Goal: Information Seeking & Learning: Learn about a topic

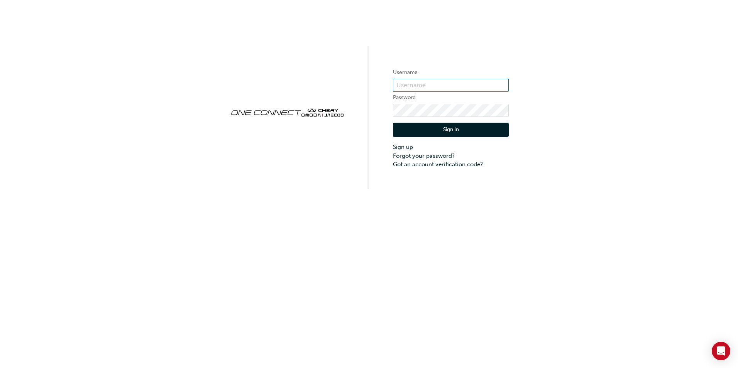
type input "cmnz030"
click at [446, 128] on button "Sign In" at bounding box center [451, 130] width 116 height 15
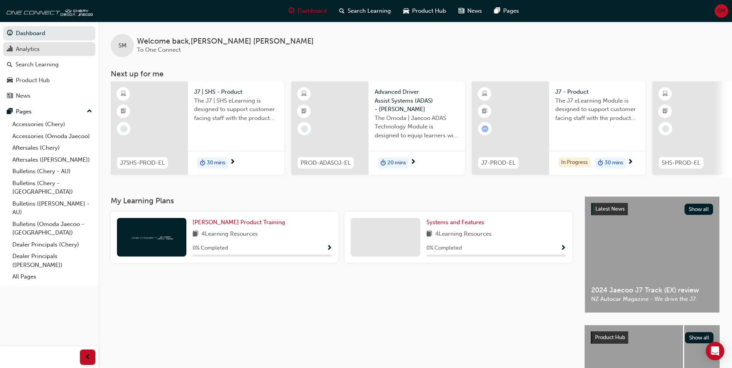
click at [61, 52] on div "Analytics" at bounding box center [49, 49] width 85 height 10
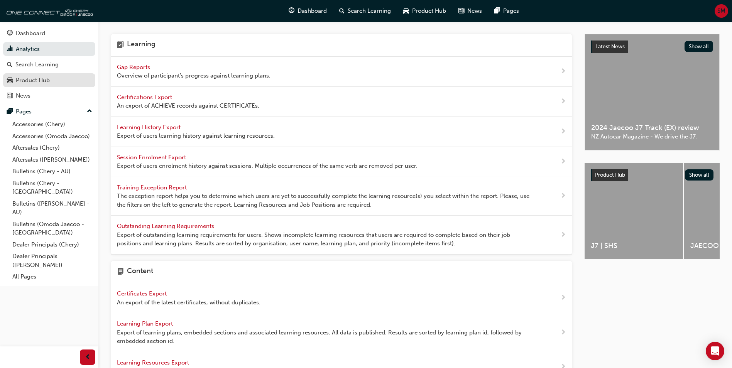
click at [51, 82] on div "Product Hub" at bounding box center [49, 81] width 85 height 10
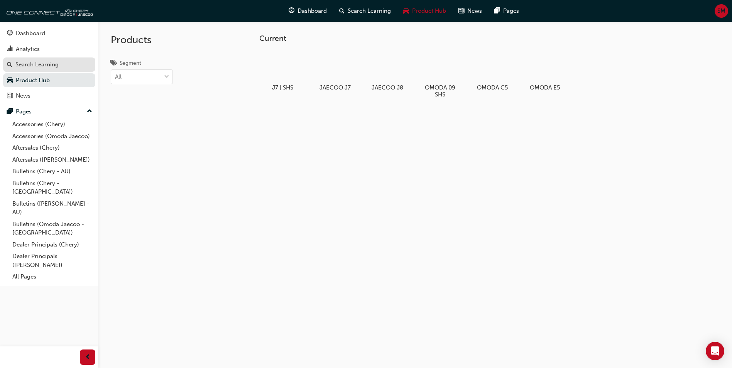
click at [47, 62] on div "Search Learning" at bounding box center [36, 64] width 43 height 9
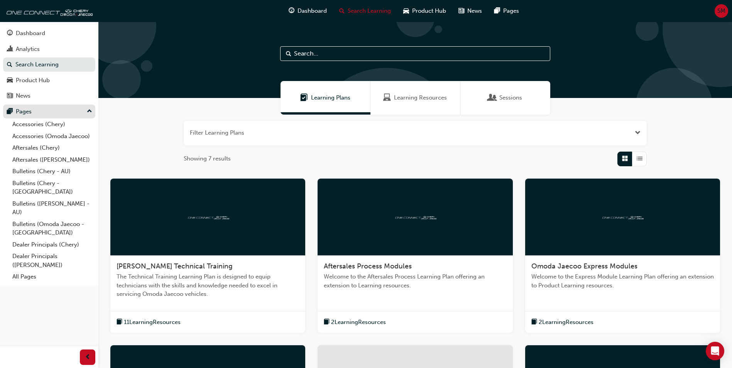
click at [50, 110] on div "Pages" at bounding box center [49, 112] width 85 height 10
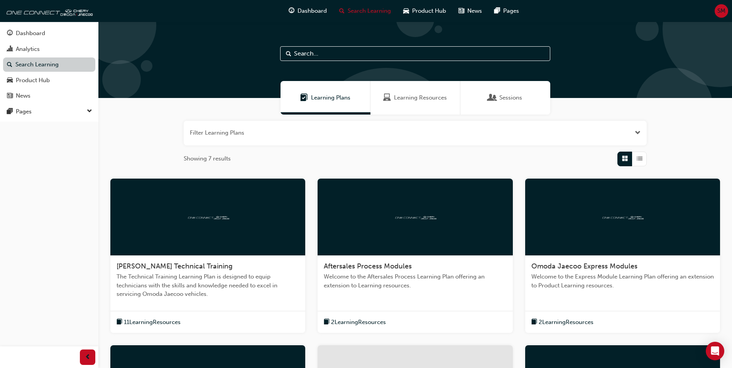
click at [46, 60] on link "Search Learning" at bounding box center [49, 65] width 92 height 14
click at [45, 47] on div "Analytics" at bounding box center [49, 49] width 85 height 10
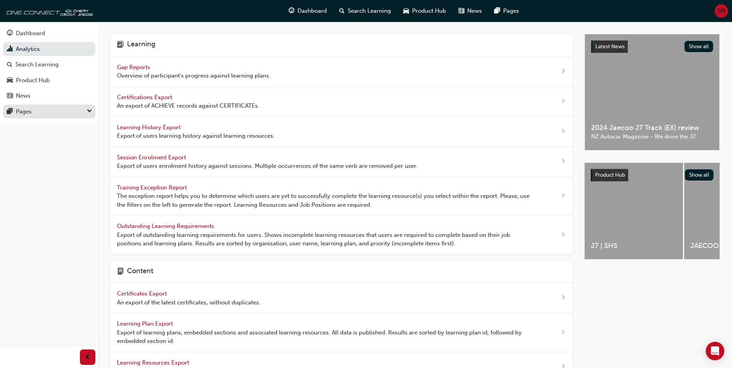
click at [31, 111] on div "Pages" at bounding box center [24, 111] width 16 height 9
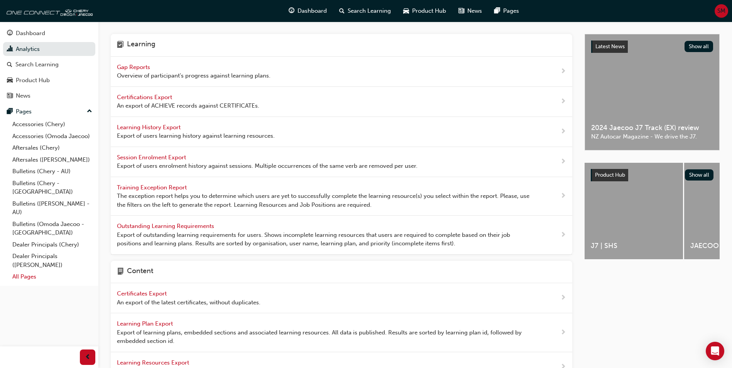
click at [34, 271] on link "All Pages" at bounding box center [52, 277] width 86 height 12
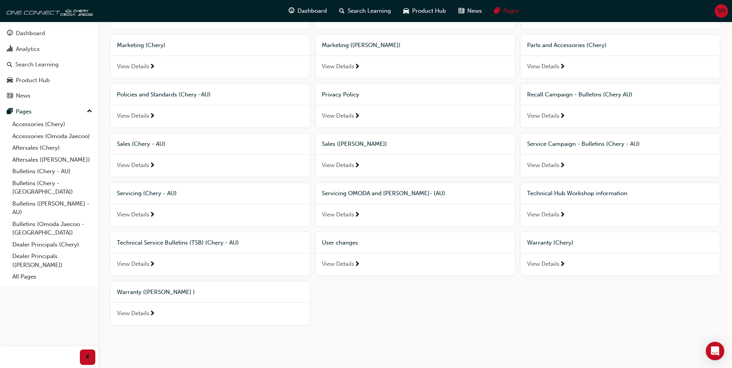
scroll to position [419, 0]
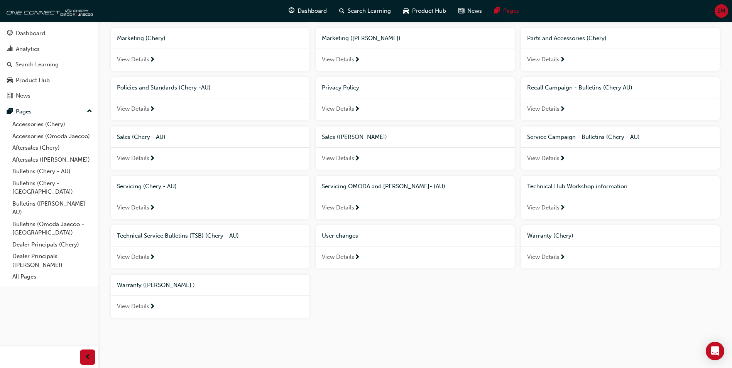
click at [165, 86] on span "Policies and Standards (Chery -AU)" at bounding box center [164, 87] width 94 height 7
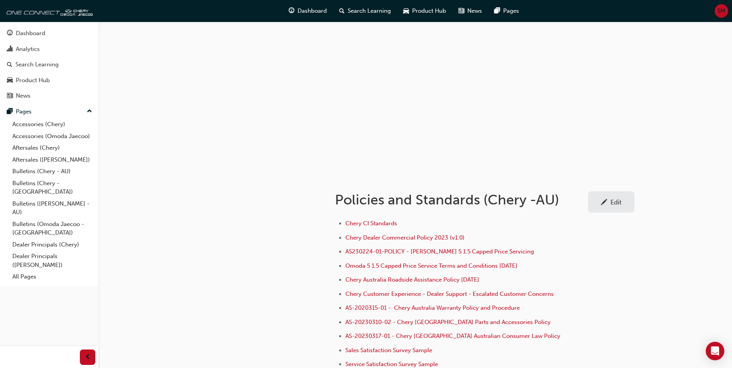
scroll to position [77, 0]
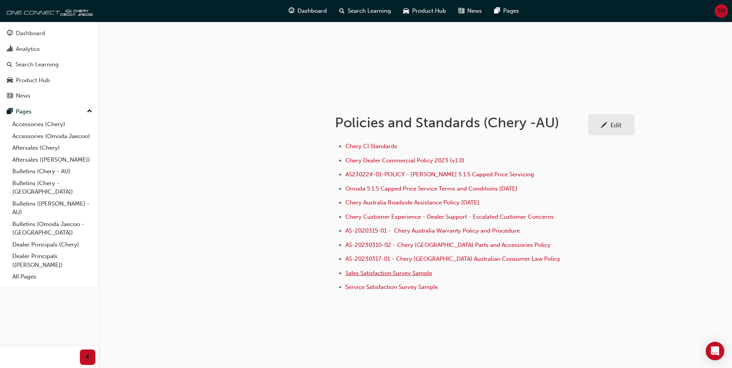
click at [401, 271] on span "Sales Satisfaction Survey Sample" at bounding box center [389, 273] width 87 height 7
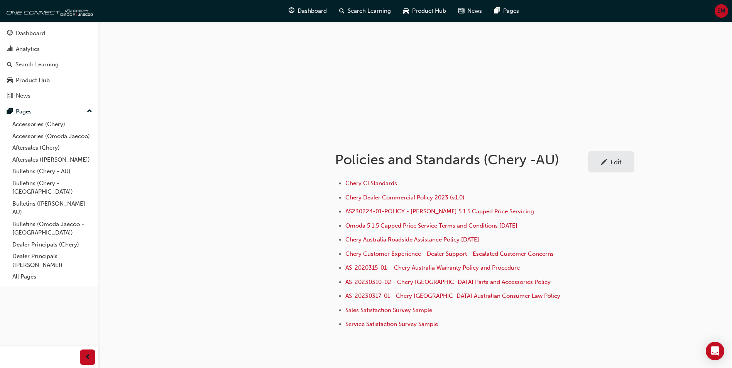
scroll to position [77, 0]
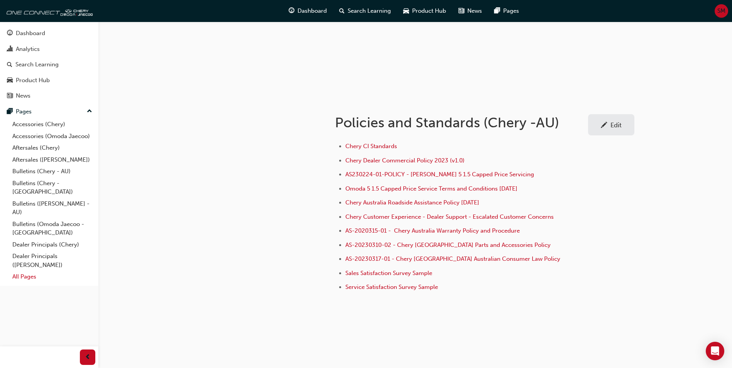
click at [24, 273] on link "All Pages" at bounding box center [52, 277] width 86 height 12
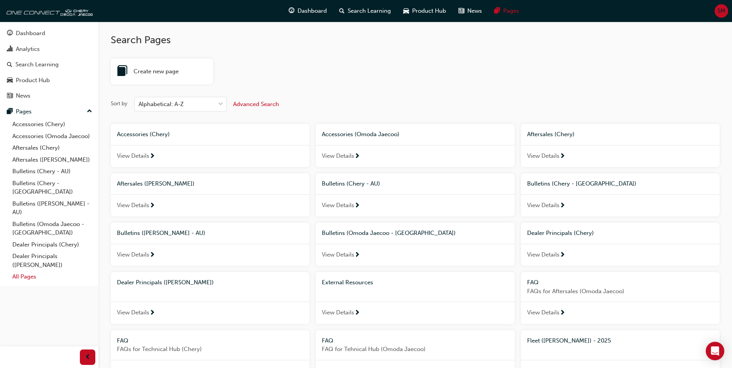
click at [25, 271] on link "All Pages" at bounding box center [52, 277] width 86 height 12
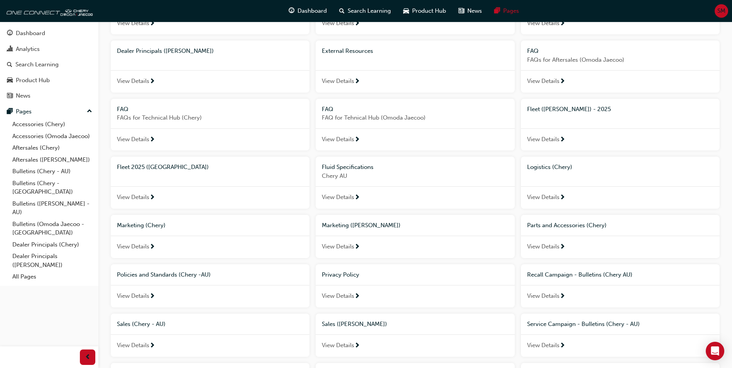
click at [159, 121] on span "FAQs for Technical Hub (Chery)" at bounding box center [210, 118] width 186 height 9
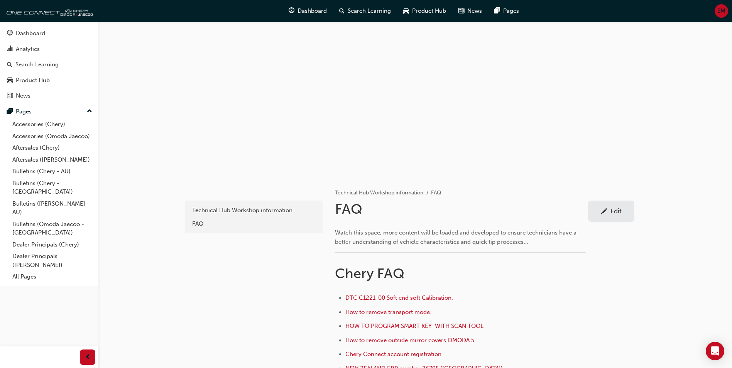
scroll to position [232, 0]
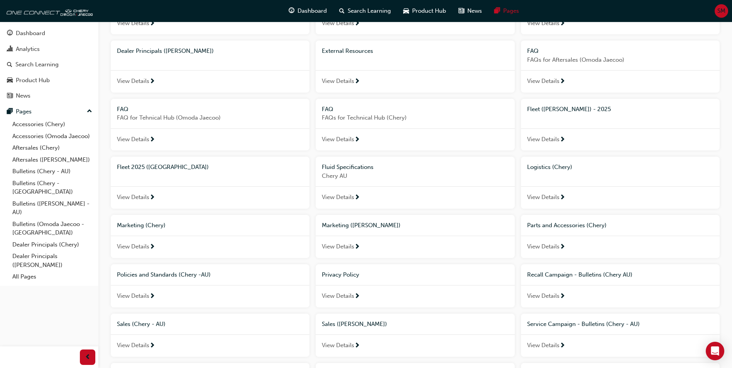
click at [563, 169] on span "Logistics (Chery)" at bounding box center [549, 167] width 45 height 7
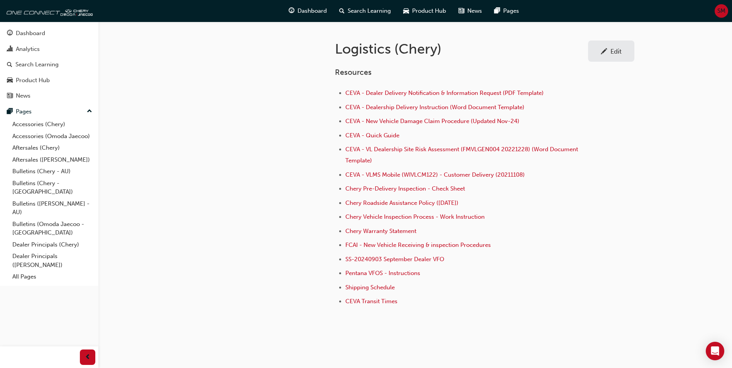
scroll to position [154, 0]
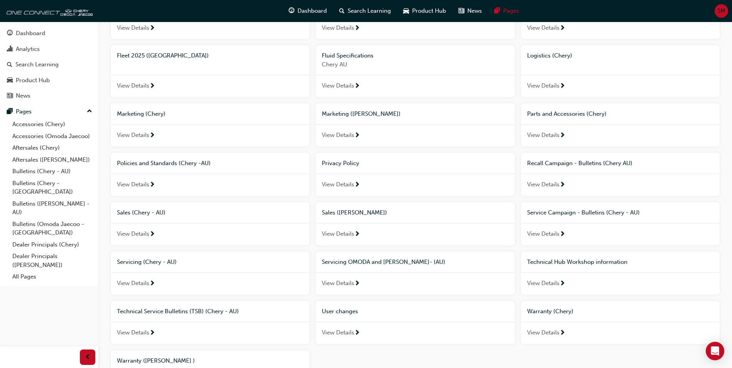
scroll to position [347, 0]
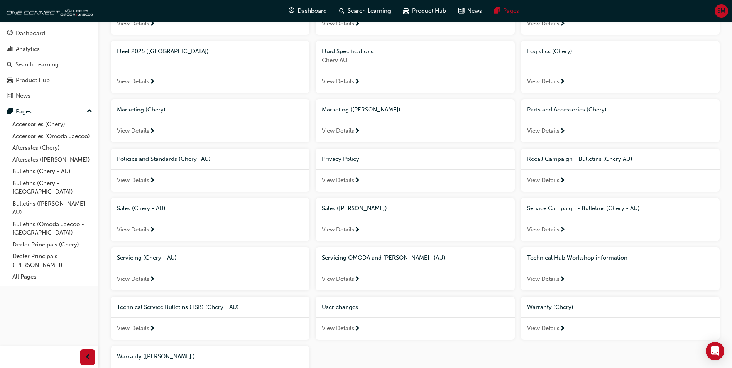
click at [366, 210] on span "Sales (Omoda Jaecoo)" at bounding box center [354, 208] width 65 height 7
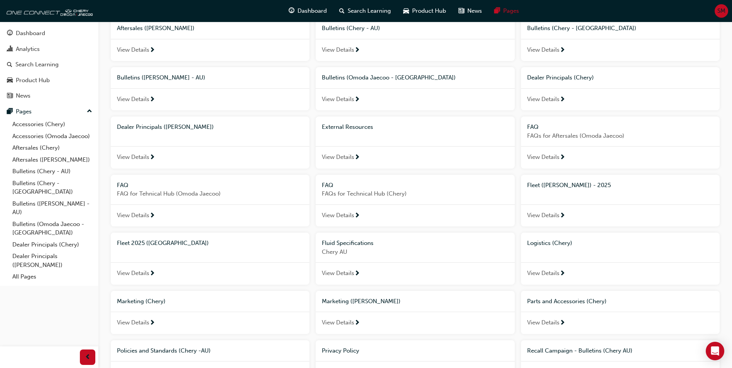
scroll to position [149, 0]
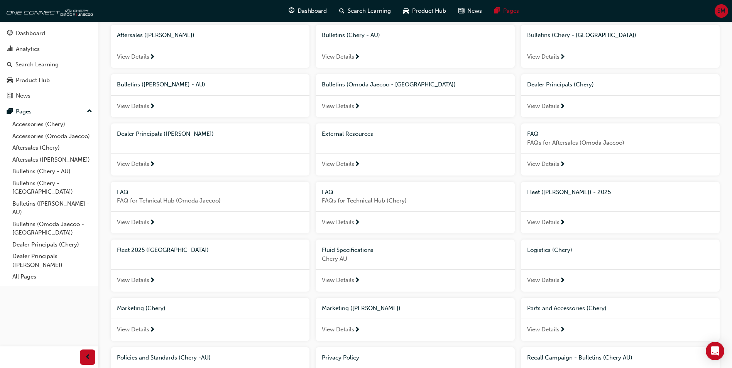
click at [184, 89] on div "Bulletins ([PERSON_NAME] - AU)" at bounding box center [210, 84] width 186 height 9
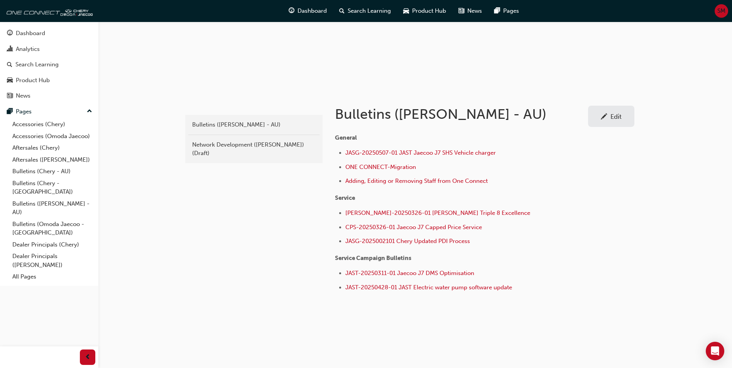
scroll to position [86, 0]
click at [286, 146] on div "Network Development (Omoda Jaecoo) (Draft)" at bounding box center [254, 148] width 124 height 17
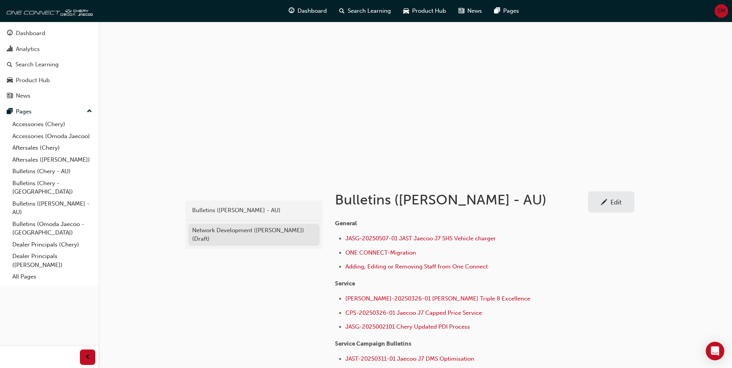
click at [258, 230] on div "Network Development (Omoda Jaecoo) (Draft)" at bounding box center [254, 234] width 124 height 17
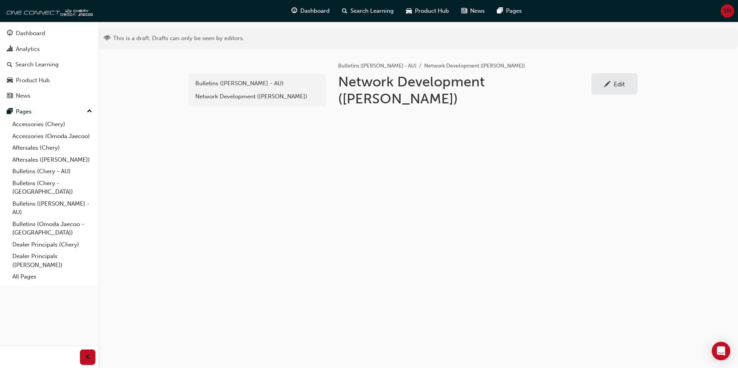
click at [617, 81] on div "Edit" at bounding box center [619, 84] width 11 height 8
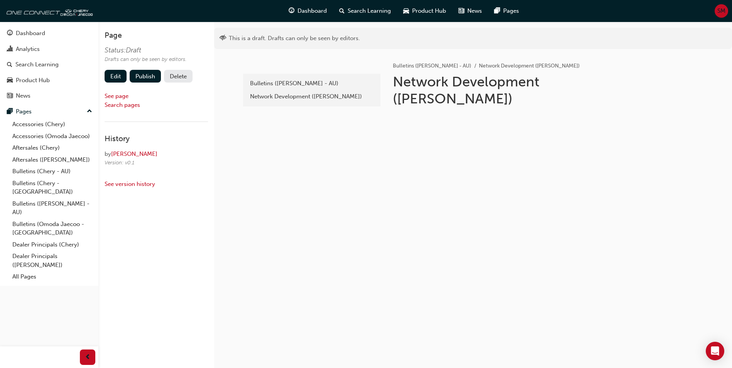
click at [173, 73] on button "Delete" at bounding box center [178, 76] width 29 height 13
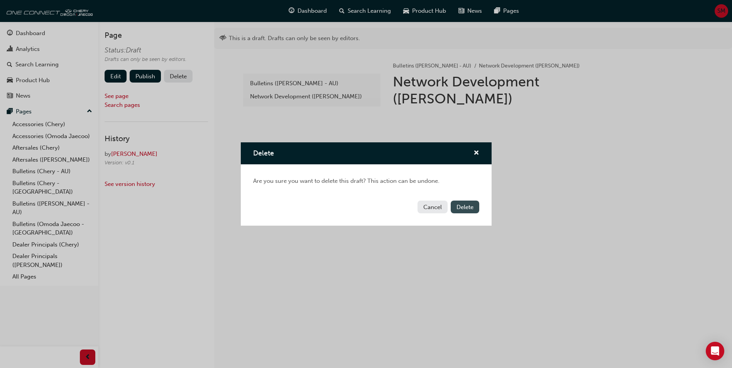
click at [474, 205] on button "Delete" at bounding box center [465, 207] width 29 height 13
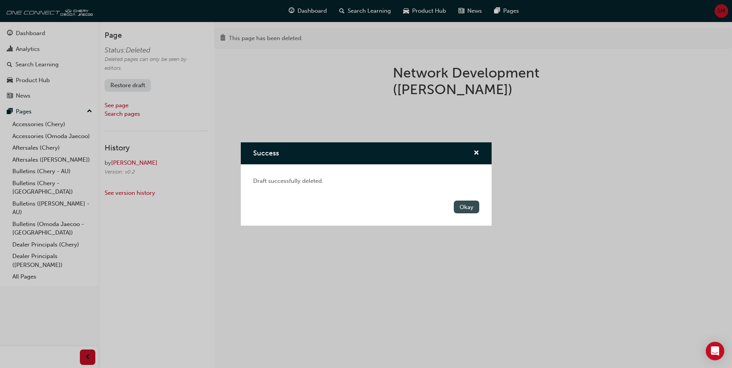
click at [466, 208] on button "Okay" at bounding box center [466, 207] width 25 height 13
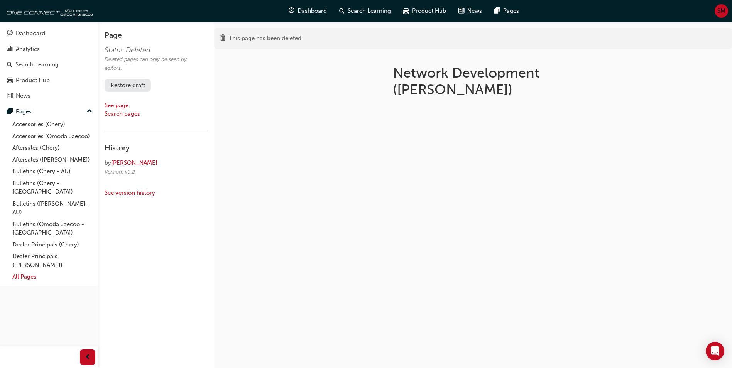
click at [29, 271] on link "All Pages" at bounding box center [52, 277] width 86 height 12
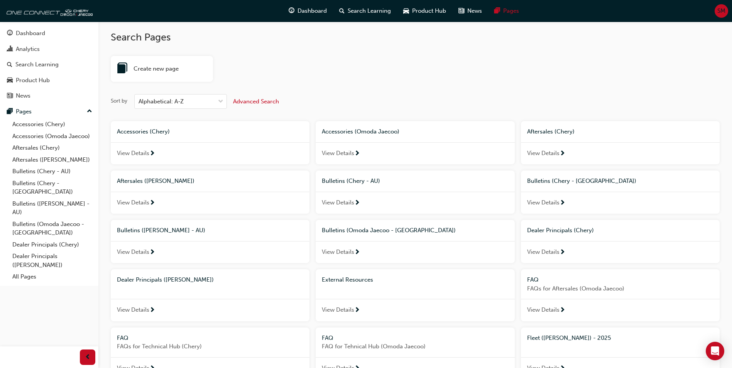
scroll to position [193, 0]
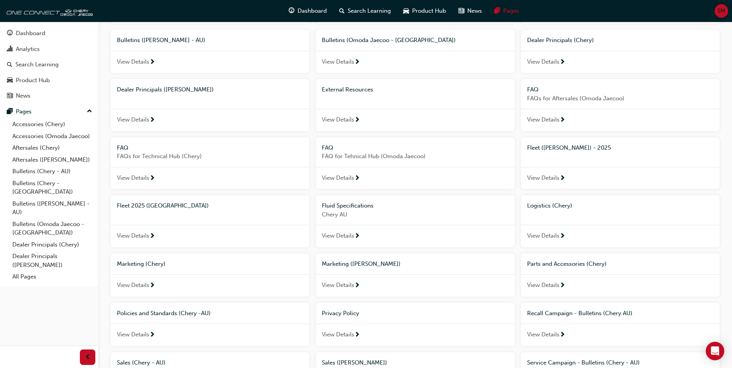
click at [366, 42] on span "Bulletins (Omoda Jaecoo - [GEOGRAPHIC_DATA])" at bounding box center [389, 40] width 134 height 7
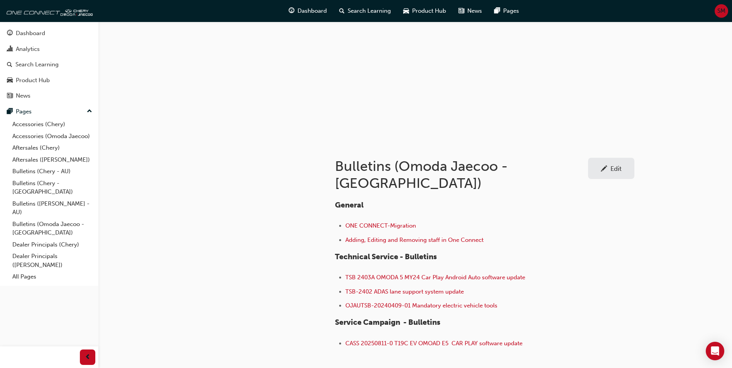
scroll to position [75, 0]
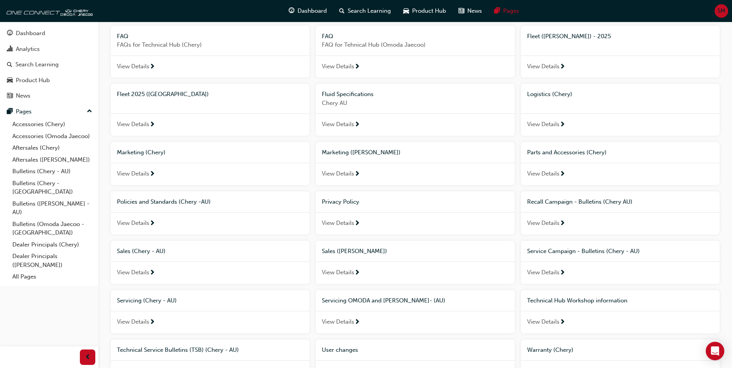
scroll to position [309, 0]
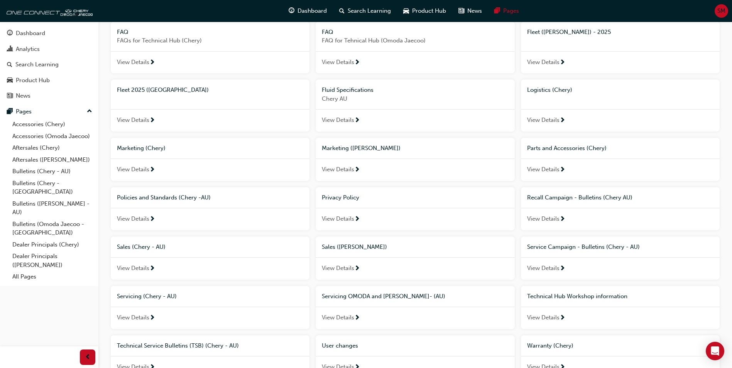
click at [365, 245] on span "Sales (Omoda Jaecoo)" at bounding box center [354, 247] width 65 height 7
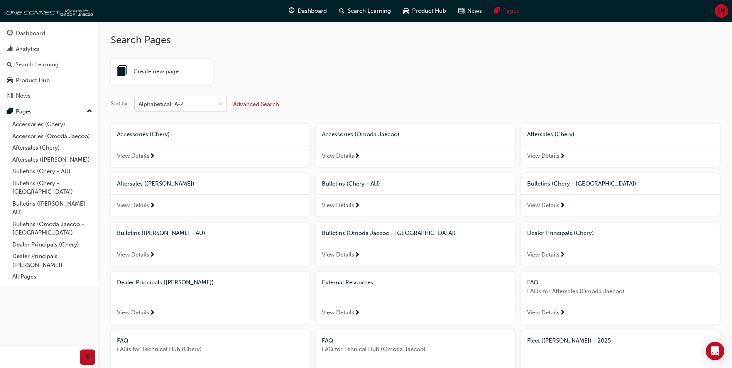
click at [198, 108] on div "Alphabetical: A-Z" at bounding box center [175, 105] width 80 height 14
click at [139, 107] on input "Sort by Alphabetical: A-Z" at bounding box center [139, 104] width 1 height 7
click at [266, 104] on span "Advanced Search" at bounding box center [256, 104] width 46 height 7
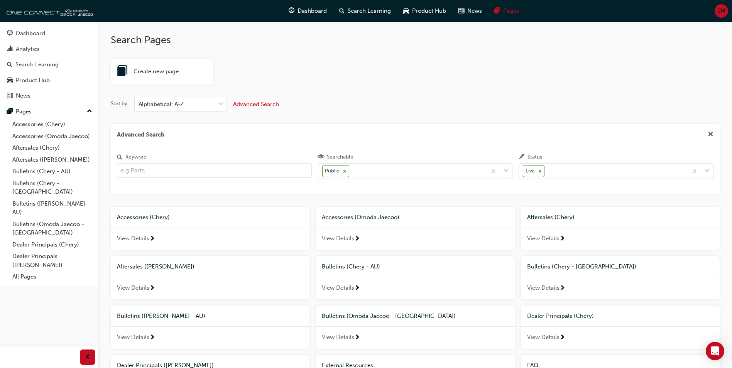
click at [264, 172] on input "Keyword" at bounding box center [214, 170] width 195 height 15
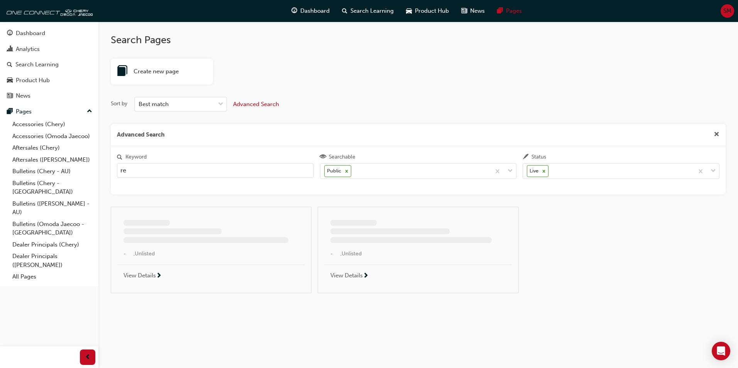
type input "r"
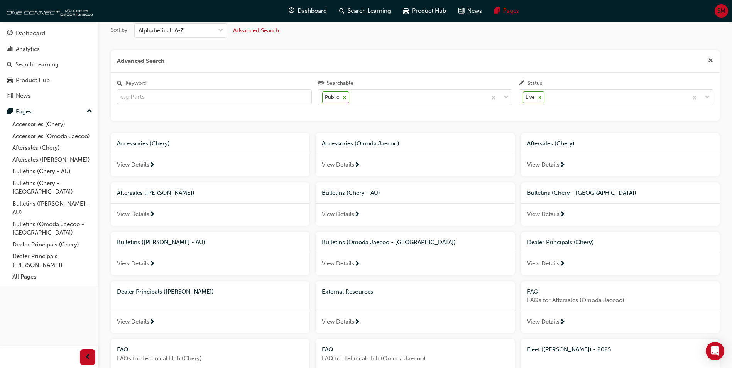
scroll to position [77, 0]
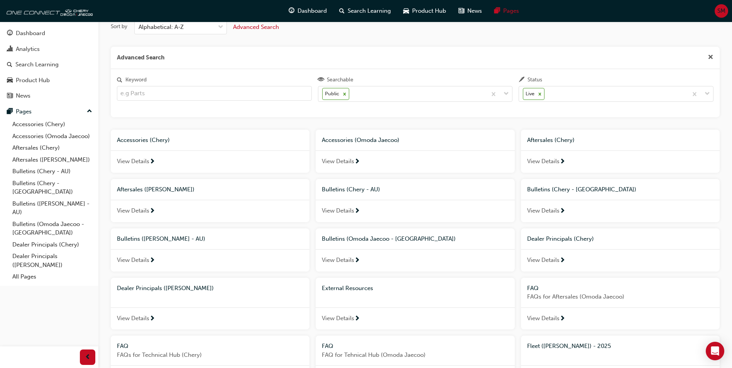
click at [192, 236] on span "Bulletins ([PERSON_NAME] - AU)" at bounding box center [161, 239] width 88 height 7
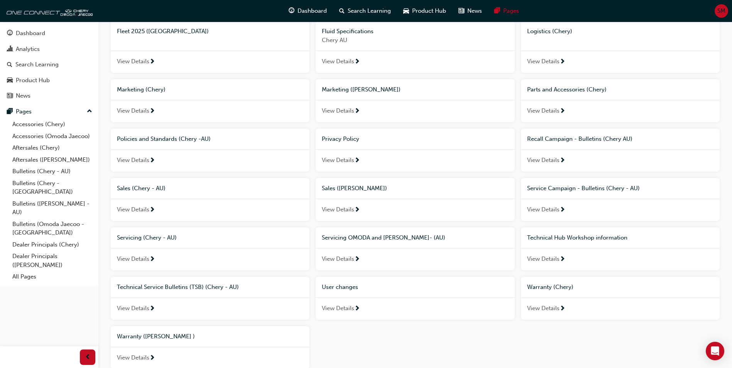
scroll to position [386, 0]
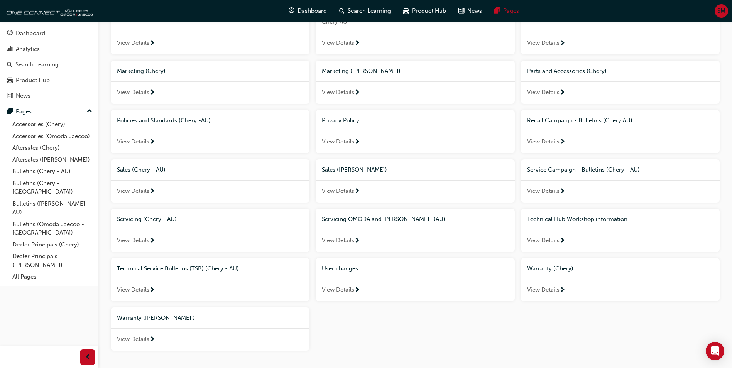
click at [363, 167] on span "Sales (Omoda Jaecoo)" at bounding box center [354, 169] width 65 height 7
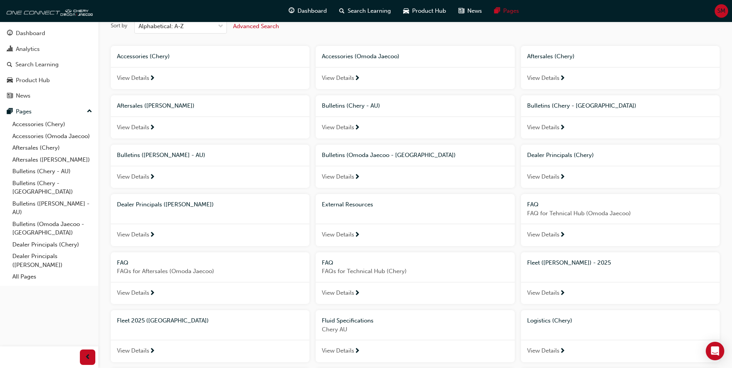
scroll to position [77, 0]
click at [184, 203] on span "Dealer Principals ([PERSON_NAME])" at bounding box center [165, 205] width 97 height 7
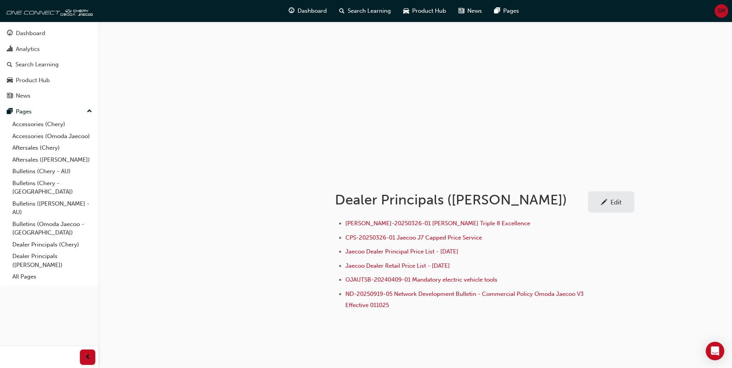
click at [603, 204] on span "pencil-icon" at bounding box center [604, 203] width 7 height 8
click at [612, 205] on div "Edit" at bounding box center [616, 202] width 11 height 8
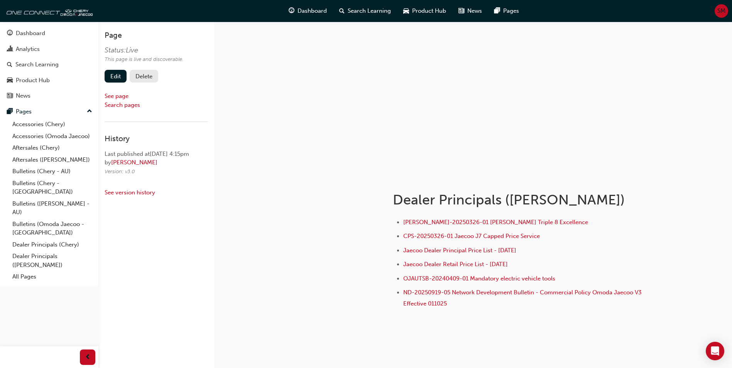
click at [496, 319] on div "Dealer Principals (Omoda Jaecoo) JAS-20250326-01 Omoda Jaecoo Triple 8 Excellen…" at bounding box center [473, 258] width 463 height 165
click at [114, 67] on div "Status: Live This page is live and discoverable. Edit Delete" at bounding box center [156, 66] width 103 height 40
click at [113, 72] on link "Edit" at bounding box center [116, 76] width 22 height 13
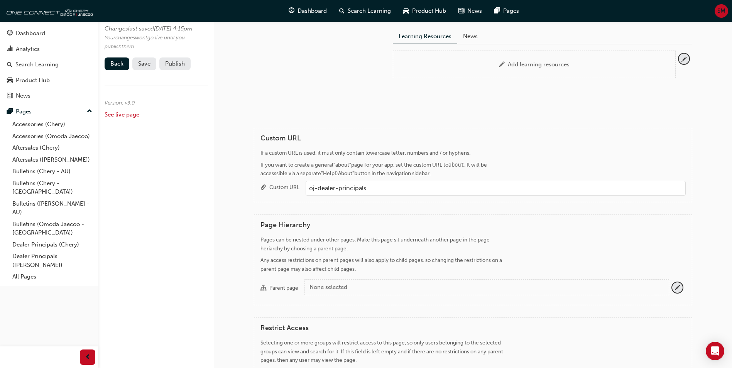
scroll to position [77, 0]
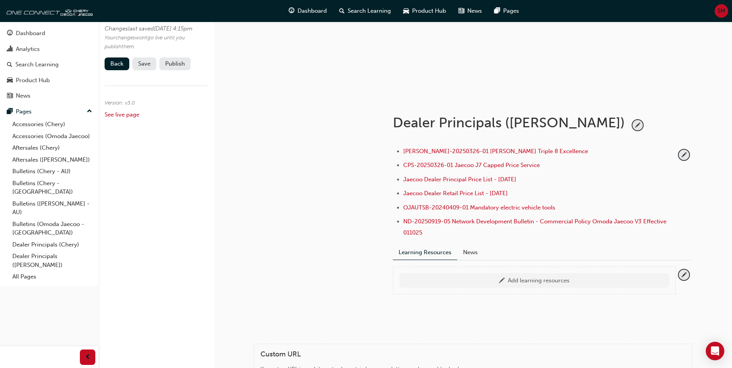
click at [441, 277] on div "Add learning resources" at bounding box center [534, 280] width 258 height 9
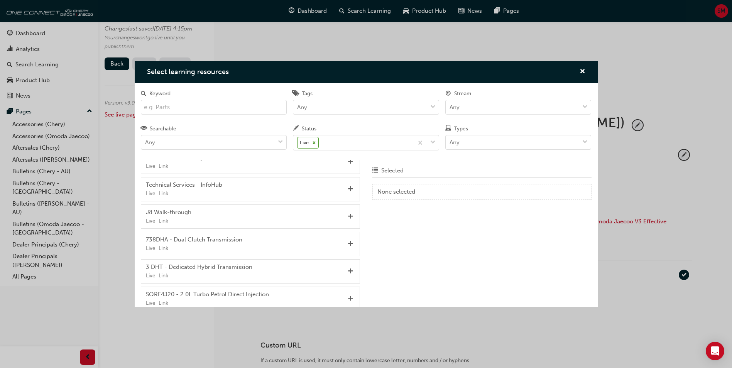
scroll to position [609, 0]
click at [580, 71] on span "cross-icon" at bounding box center [583, 72] width 6 height 7
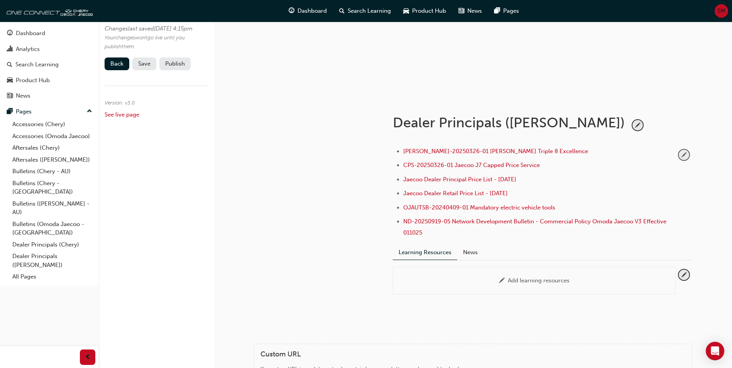
click at [686, 156] on span "pencil-icon" at bounding box center [684, 155] width 10 height 10
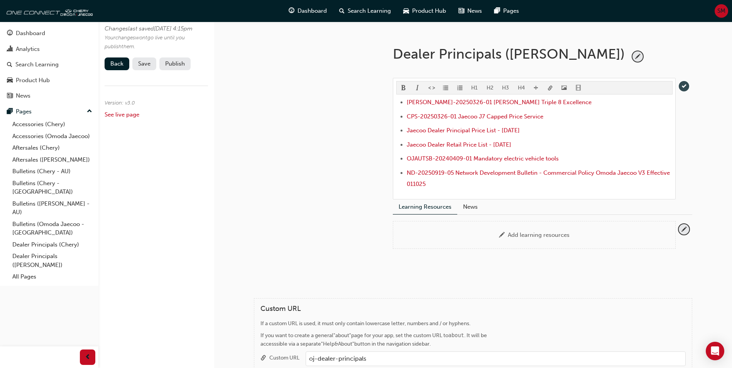
scroll to position [154, 0]
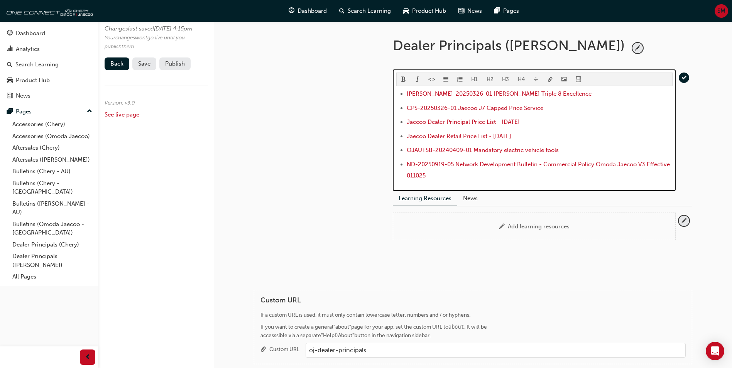
click at [479, 178] on li "ND-20250919-05 Network Development Bulletin - Commercial Policy Omoda Jaecoo V3…" at bounding box center [540, 171] width 266 height 22
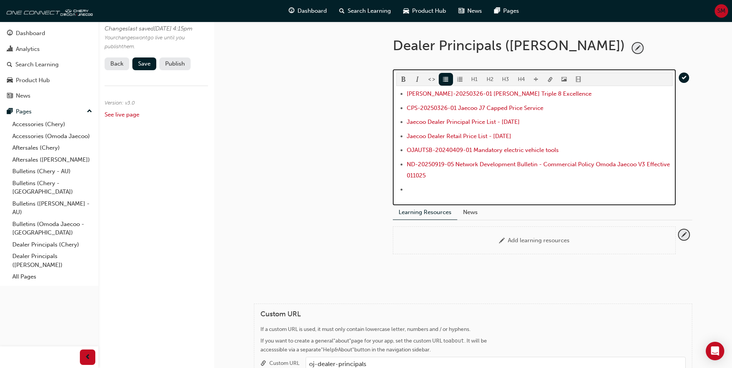
click at [428, 190] on li "﻿ ﻿ ﻿" at bounding box center [540, 190] width 266 height 11
click at [587, 192] on li "SS-20250909-05 Bulletin - Omoda Jaecoo Summit Club Launch ﻿ ﻿" at bounding box center [540, 190] width 266 height 11
drag, startPoint x: 583, startPoint y: 190, endPoint x: 399, endPoint y: 190, distance: 183.8
click at [399, 190] on ul "JAS-20250326-01 Omoda Jaecoo Triple 8 Excellence CPS-20250326-01 Jaecoo J7 Capp…" at bounding box center [534, 142] width 276 height 107
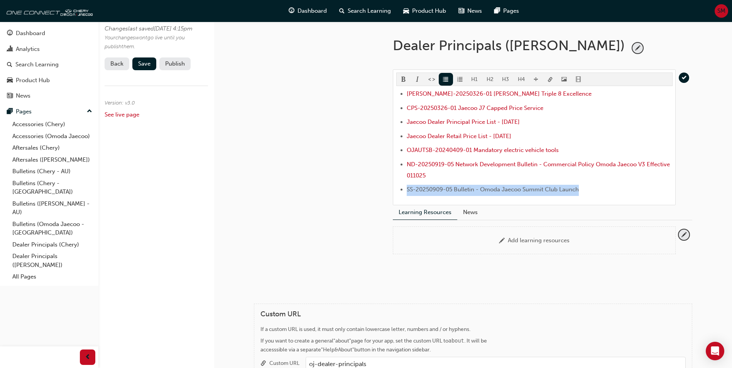
click at [547, 82] on body "Your version of Internet Explorer is outdated and not supported. Please upgrade…" at bounding box center [366, 30] width 732 height 368
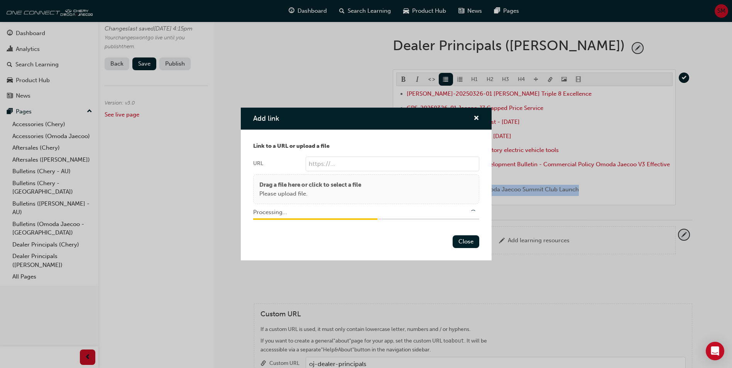
type input "/upload/20c9f02d-bf4a-463a-a90a-eab1f4d8657d.pdf"
click at [461, 245] on button "Close" at bounding box center [466, 242] width 27 height 13
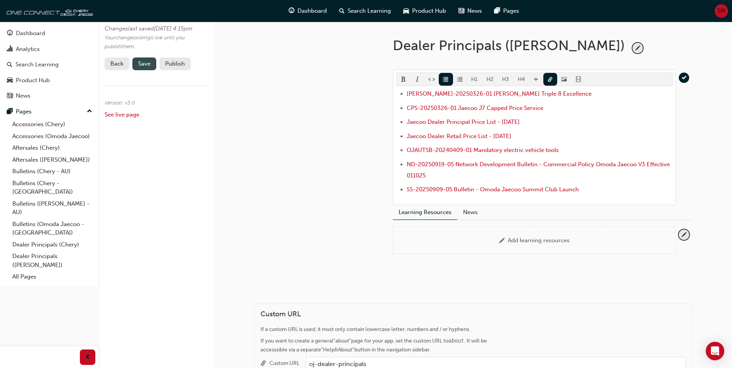
click at [150, 67] on span "Save" at bounding box center [144, 63] width 12 height 7
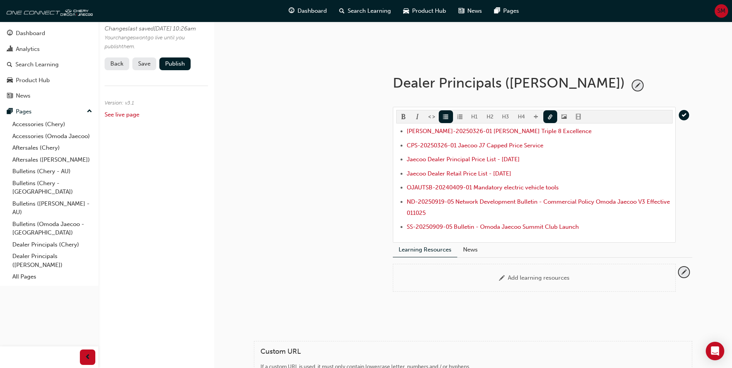
scroll to position [116, 0]
click at [143, 67] on span "Save" at bounding box center [144, 63] width 12 height 7
click at [111, 70] on link "Back" at bounding box center [117, 64] width 25 height 13
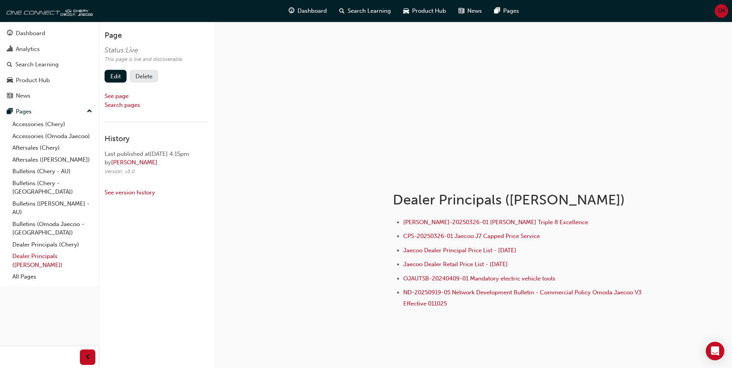
click at [60, 251] on link "Dealer Principals ([PERSON_NAME])" at bounding box center [52, 261] width 86 height 20
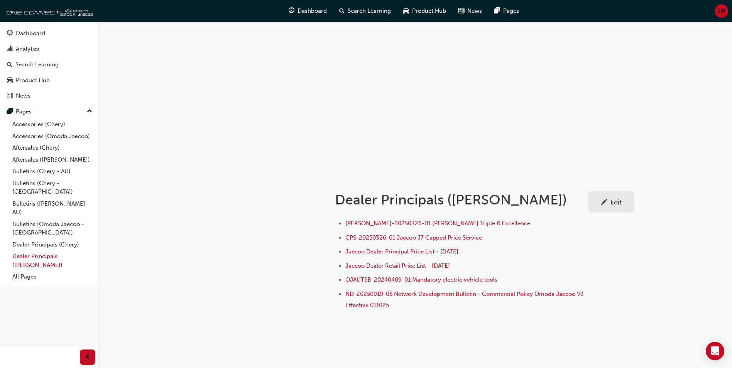
click at [60, 251] on link "Dealer Principals ([PERSON_NAME])" at bounding box center [52, 261] width 86 height 20
click at [627, 207] on link "Edit" at bounding box center [611, 201] width 46 height 21
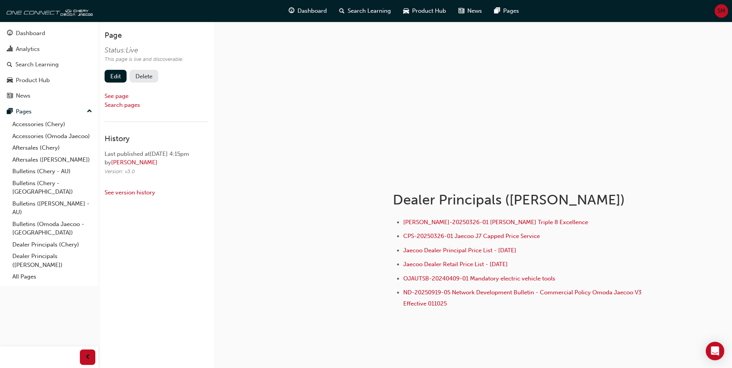
scroll to position [41, 0]
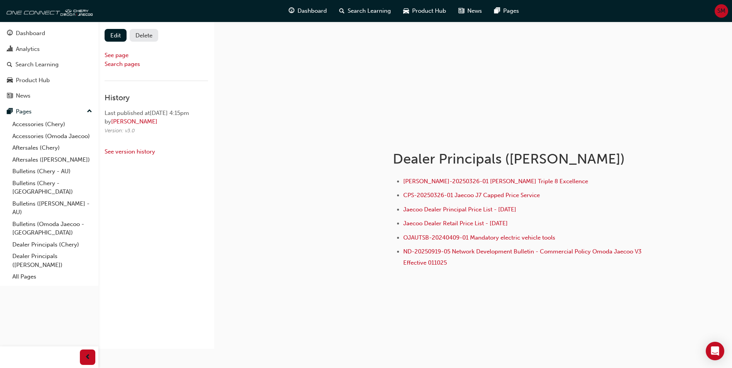
click at [491, 268] on li "ND-20250919-05 Network Development Bulletin - Commercial Policy Omoda Jaecoo V3…" at bounding box center [523, 258] width 241 height 22
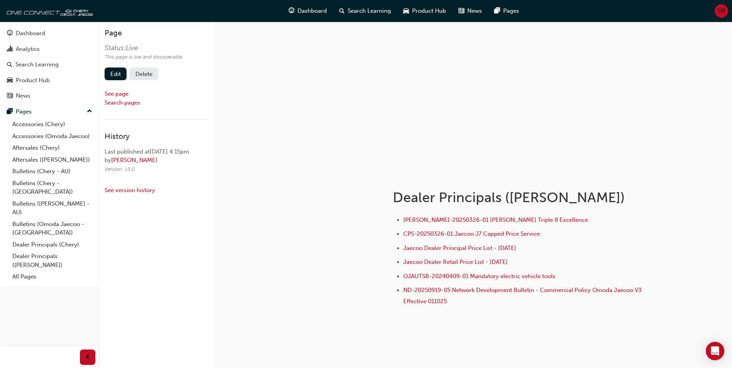
scroll to position [0, 0]
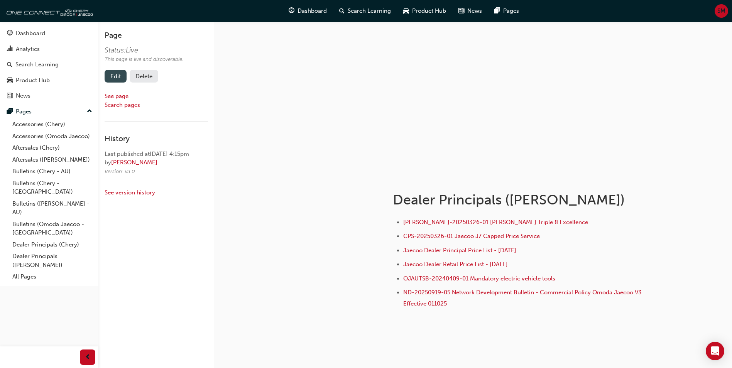
click at [116, 77] on link "Edit" at bounding box center [116, 76] width 22 height 13
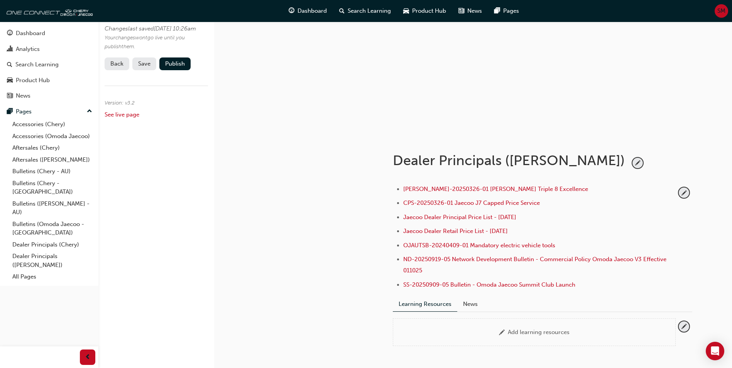
scroll to position [39, 0]
click at [160, 70] on button "Publish" at bounding box center [174, 64] width 31 height 13
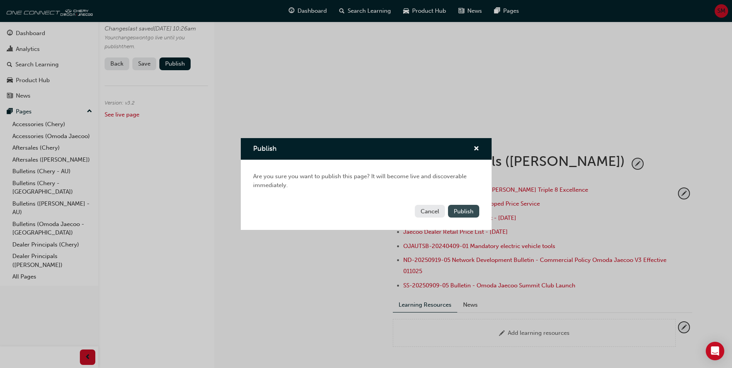
click at [465, 210] on span "Publish" at bounding box center [464, 211] width 20 height 7
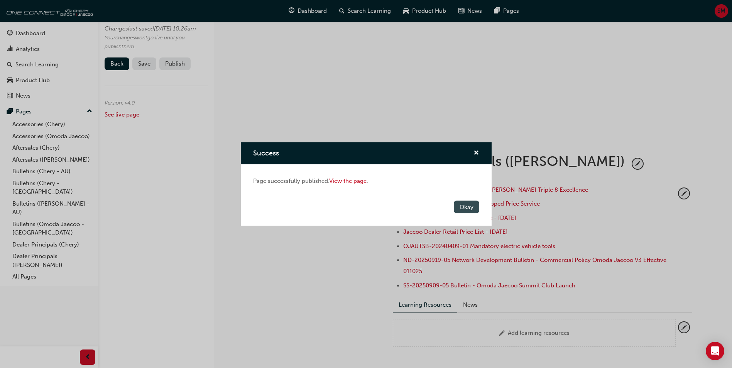
click at [462, 205] on button "Okay" at bounding box center [466, 207] width 25 height 13
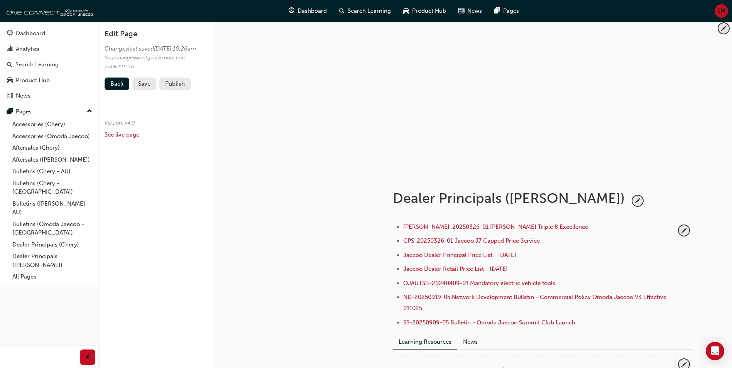
scroll to position [0, 0]
click at [156, 92] on button "Save" at bounding box center [144, 85] width 24 height 13
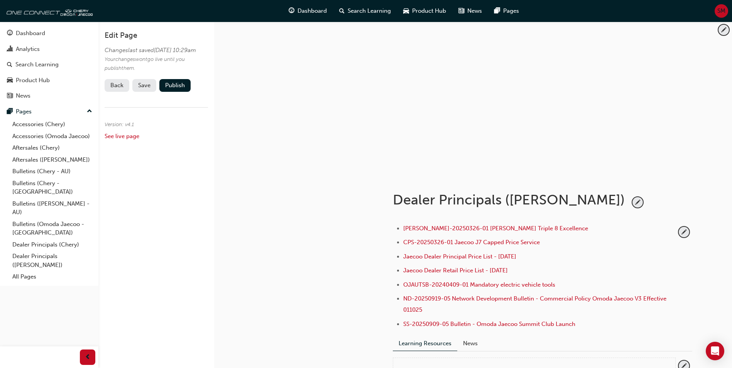
click at [146, 89] on span "Save" at bounding box center [144, 85] width 12 height 7
click at [122, 92] on link "Back" at bounding box center [117, 85] width 25 height 13
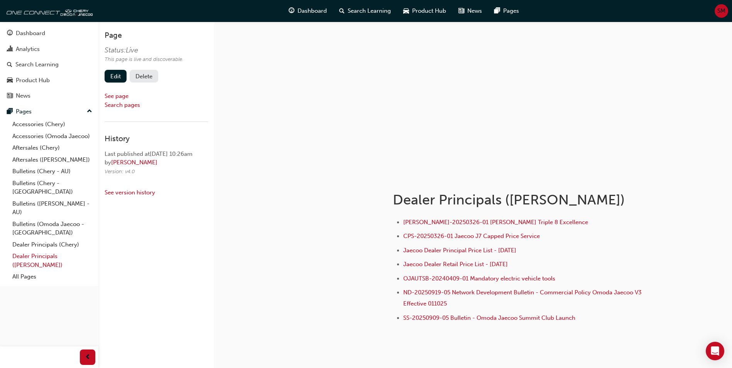
click at [49, 251] on link "Dealer Principals ([PERSON_NAME])" at bounding box center [52, 261] width 86 height 20
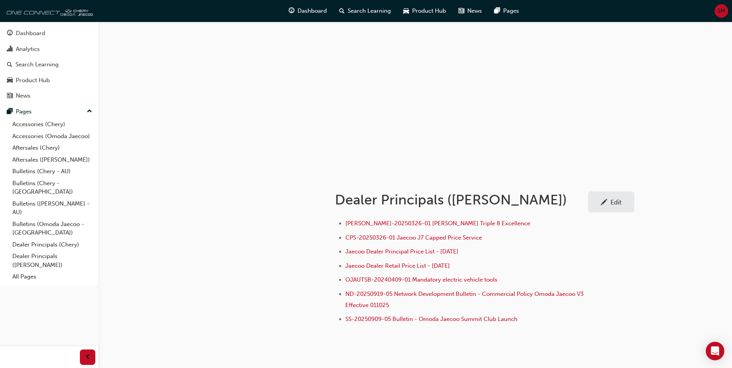
click at [73, 16] on img at bounding box center [48, 10] width 89 height 15
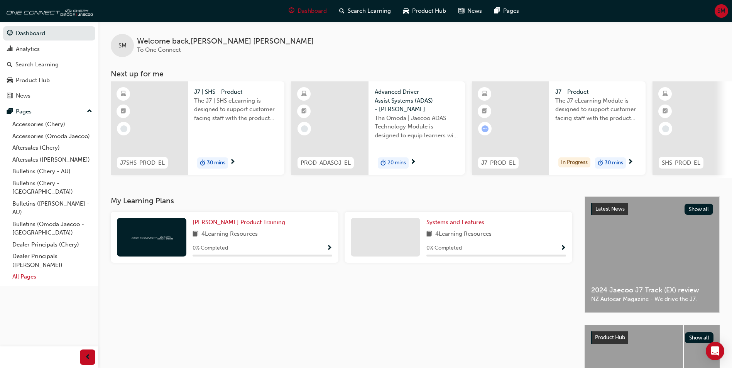
click at [34, 271] on link "All Pages" at bounding box center [52, 277] width 86 height 12
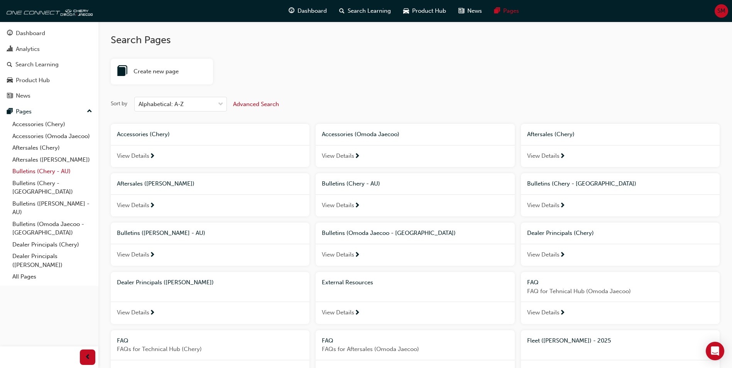
click at [36, 174] on link "Bulletins (Chery - AU)" at bounding box center [52, 172] width 86 height 12
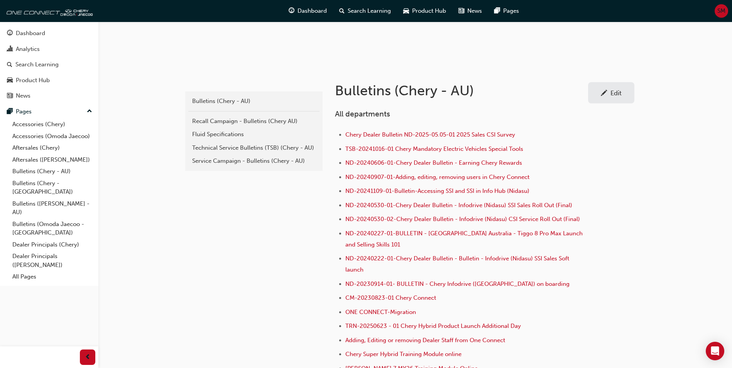
scroll to position [116, 0]
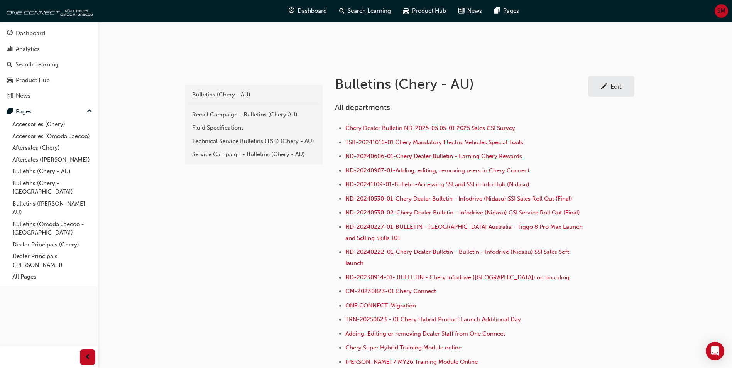
click at [504, 158] on span "ND-20240606-01-Chery Dealer Bulletin - Earning Chery Rewards" at bounding box center [434, 156] width 177 height 7
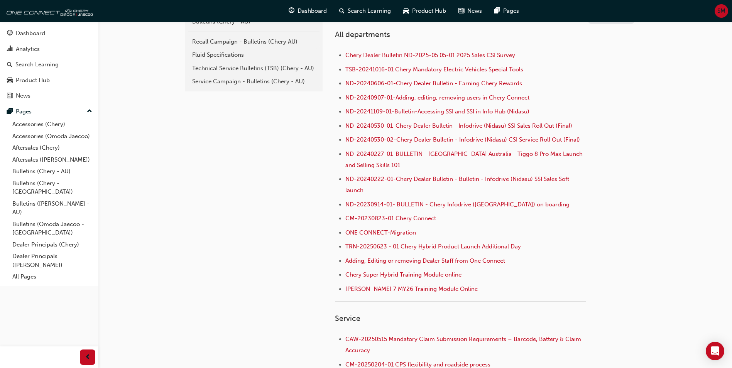
scroll to position [193, 0]
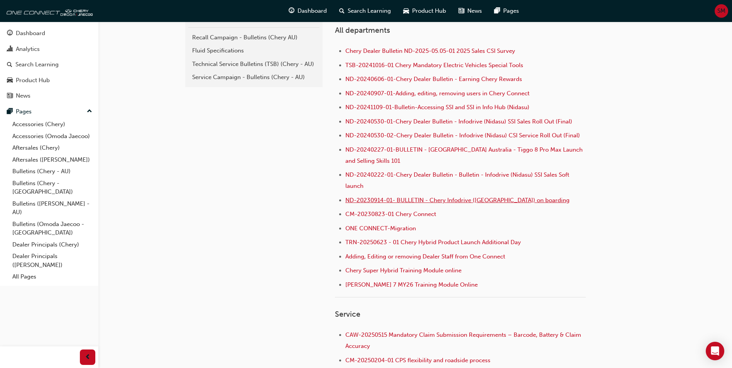
click at [466, 202] on span "ND-20230914-01- BULLETIN - Chery Infodrive (Nidasu) on boarding" at bounding box center [458, 200] width 224 height 7
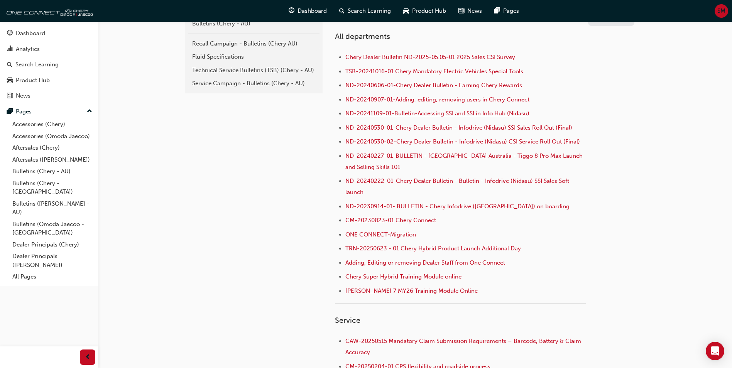
scroll to position [193, 0]
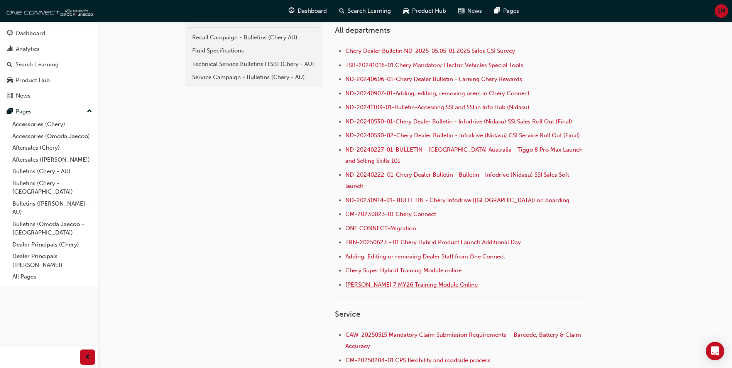
click at [416, 287] on span "Chery Tiggo 7 MY26 Training Module Online" at bounding box center [412, 284] width 132 height 7
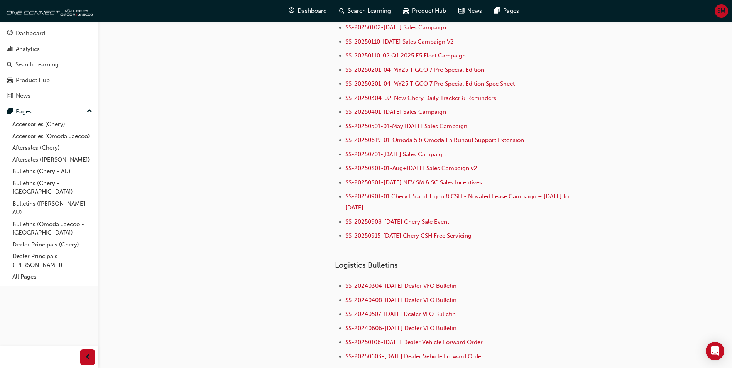
scroll to position [1081, 0]
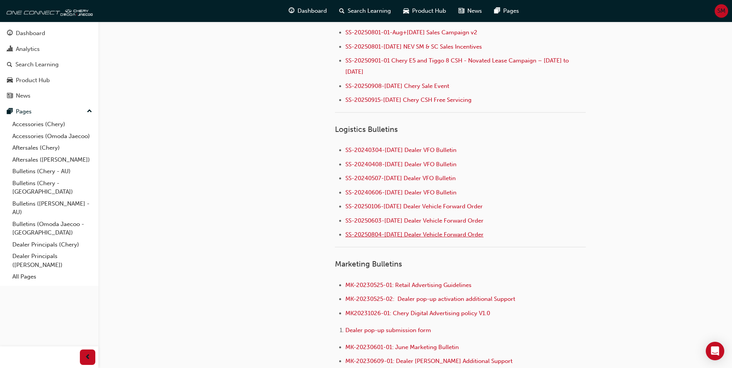
click at [428, 231] on span "SS-20250804-[DATE] Dealer Vehicle Forward Order" at bounding box center [415, 234] width 138 height 7
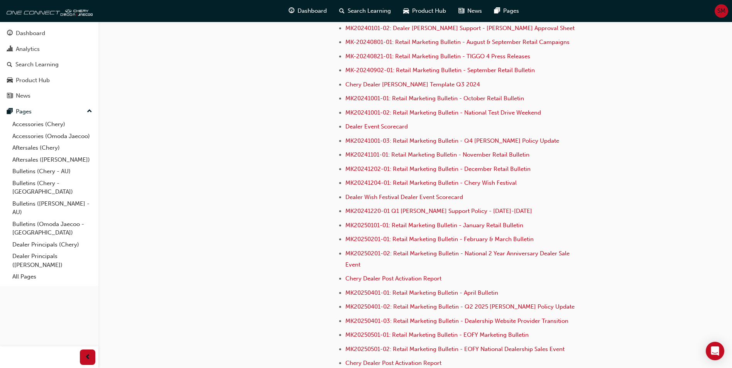
scroll to position [2193, 0]
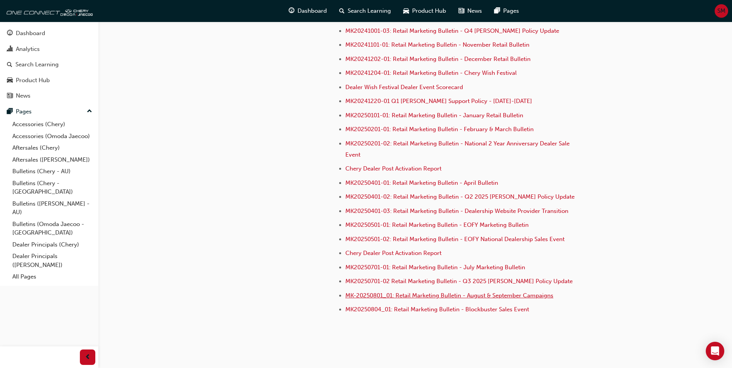
click at [450, 292] on span "MK-20250801_01: Retail Marketing Bulletin - August & September Campaigns" at bounding box center [450, 295] width 208 height 7
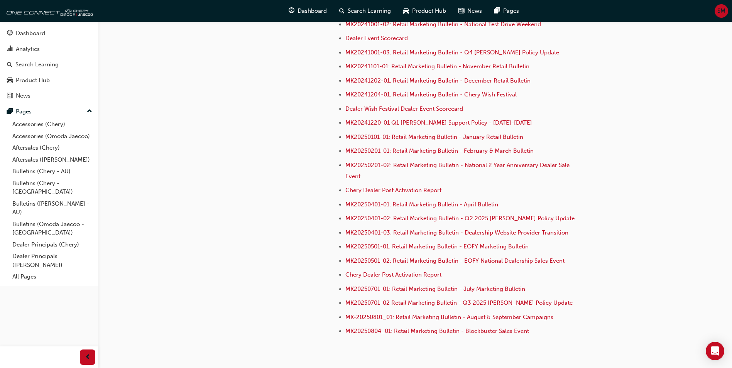
scroll to position [2193, 0]
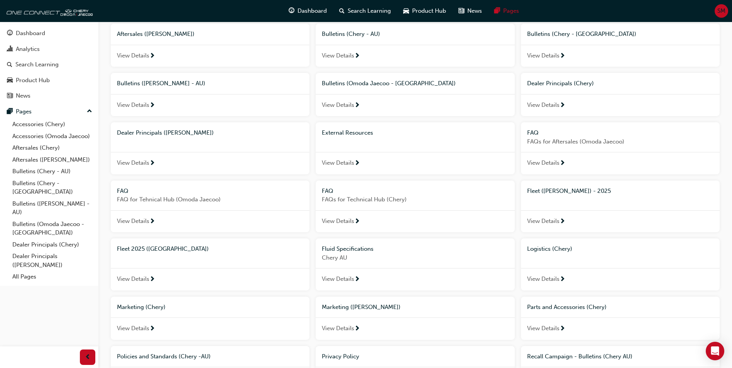
scroll to position [154, 0]
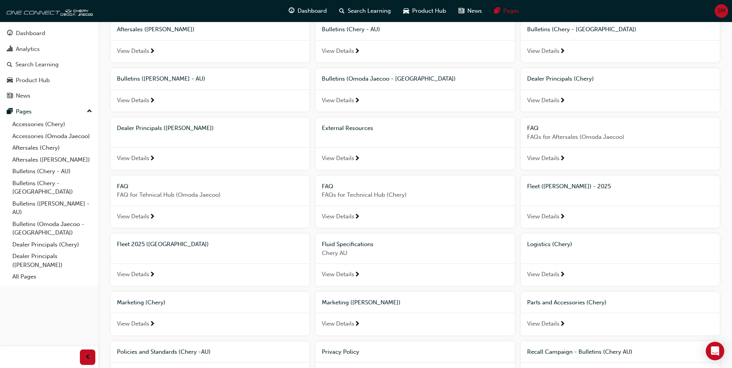
click at [534, 127] on span "FAQ" at bounding box center [533, 128] width 12 height 7
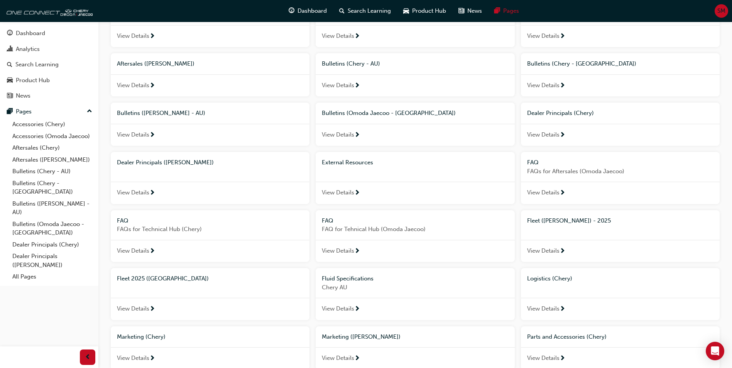
scroll to position [116, 0]
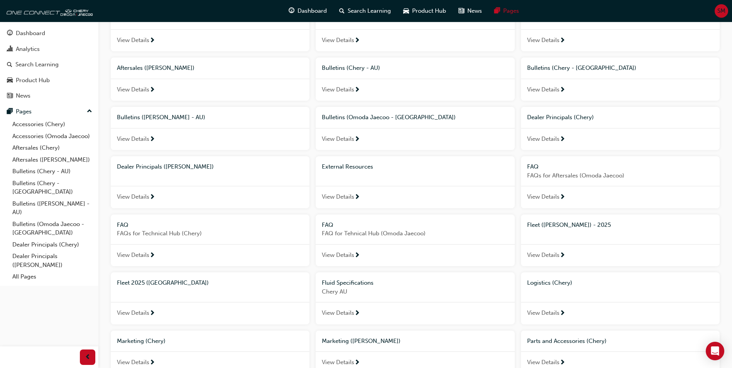
click at [344, 118] on span "Bulletins (Omoda Jaecoo - [GEOGRAPHIC_DATA])" at bounding box center [389, 117] width 134 height 7
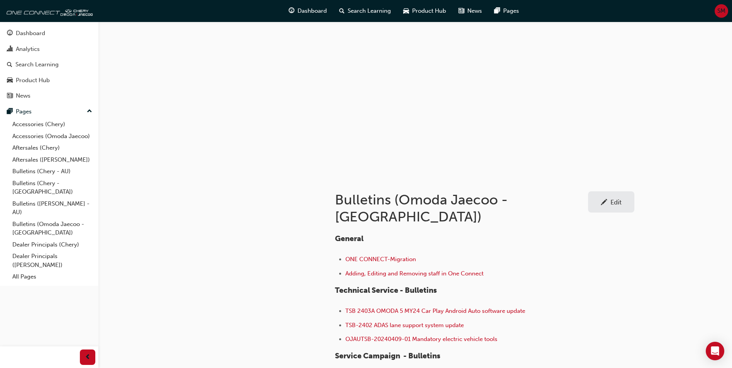
click at [608, 194] on link "Edit" at bounding box center [611, 201] width 46 height 21
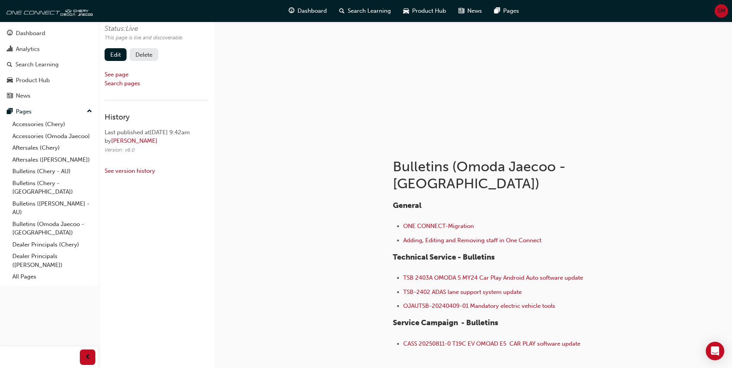
scroll to position [73, 0]
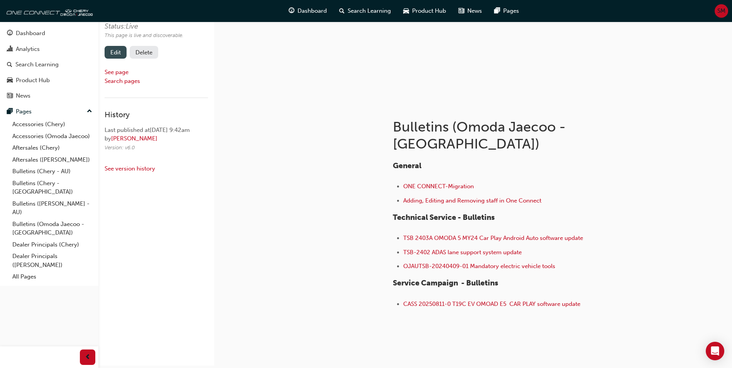
click at [115, 46] on link "Edit" at bounding box center [116, 52] width 22 height 13
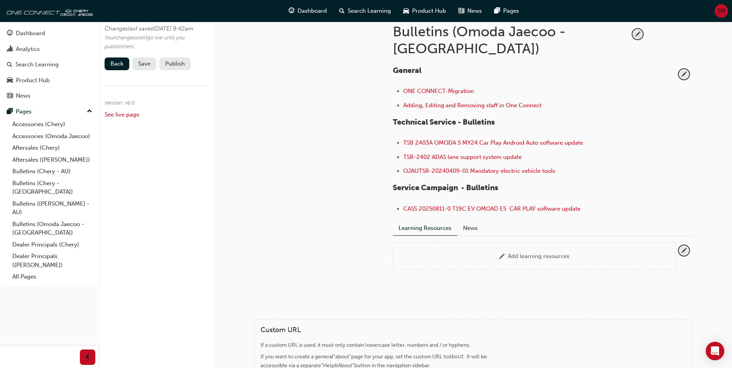
scroll to position [150, 0]
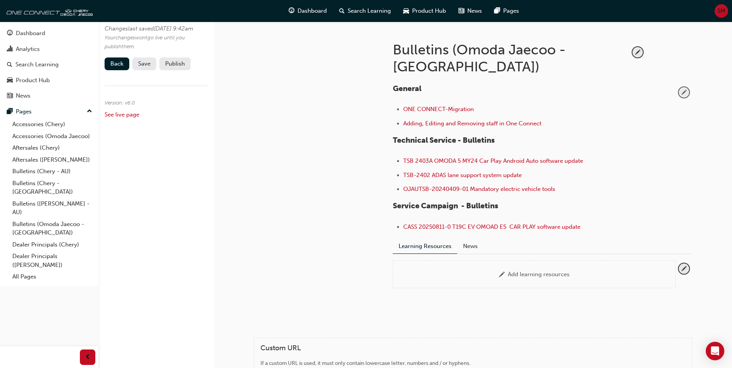
click at [689, 87] on span "pencil-icon" at bounding box center [684, 92] width 10 height 10
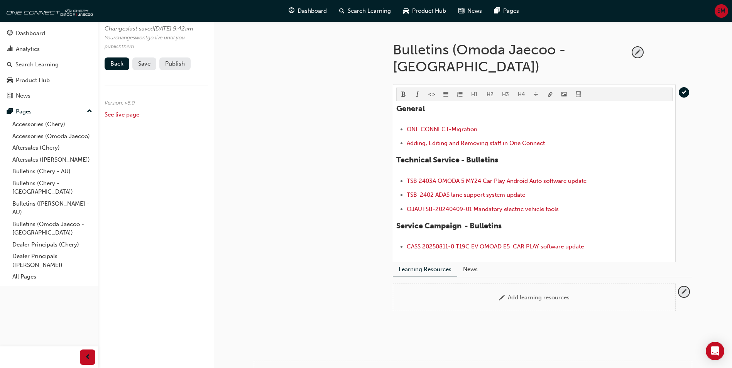
scroll to position [73, 0]
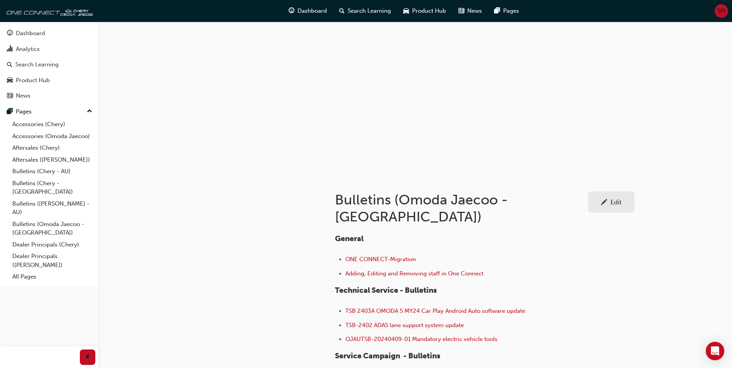
click at [625, 207] on div "Edit" at bounding box center [611, 202] width 35 height 10
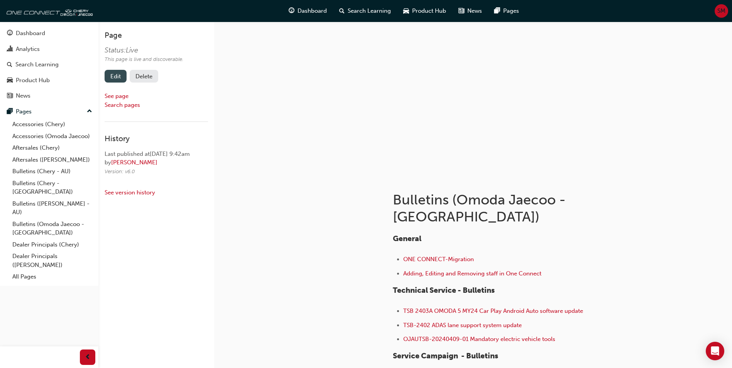
click at [117, 79] on link "Edit" at bounding box center [116, 76] width 22 height 13
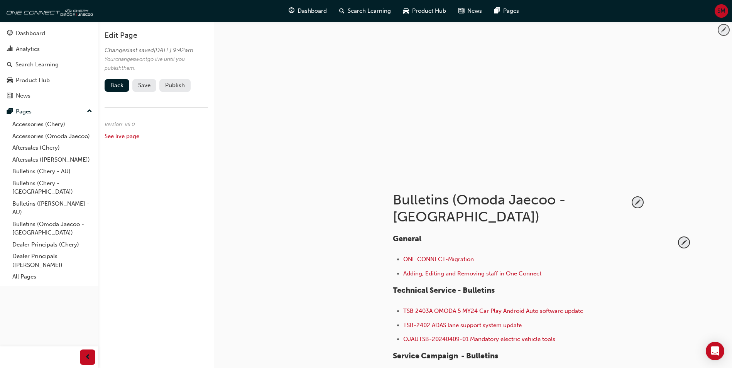
click at [721, 29] on span "pencil-icon" at bounding box center [724, 30] width 10 height 10
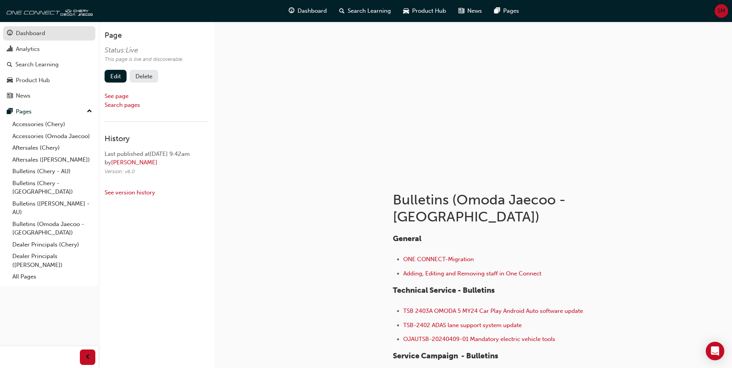
click at [22, 33] on div "Dashboard" at bounding box center [30, 33] width 29 height 9
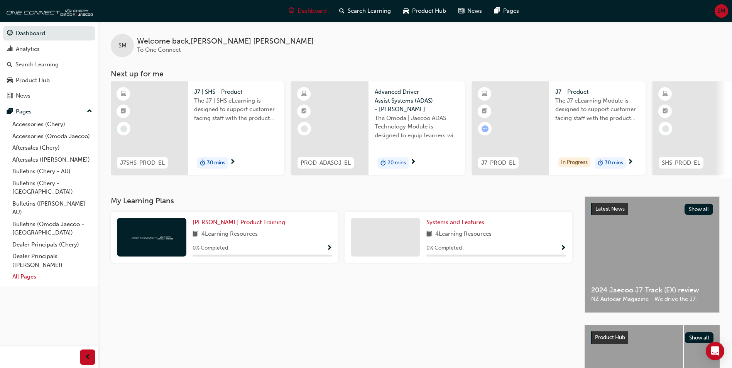
click at [30, 271] on link "All Pages" at bounding box center [52, 277] width 86 height 12
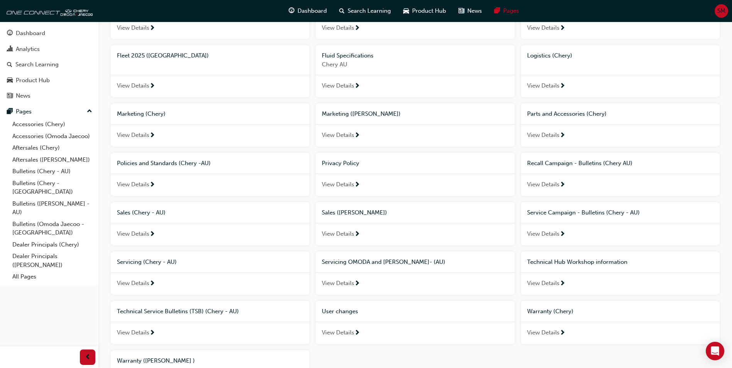
scroll to position [347, 0]
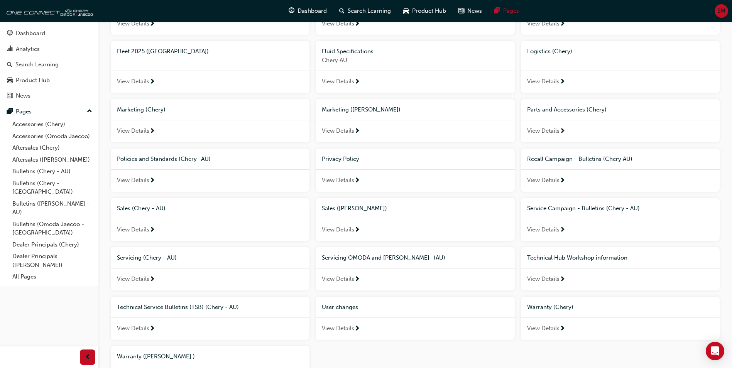
click at [346, 103] on div "Marketing ([PERSON_NAME])" at bounding box center [415, 109] width 199 height 21
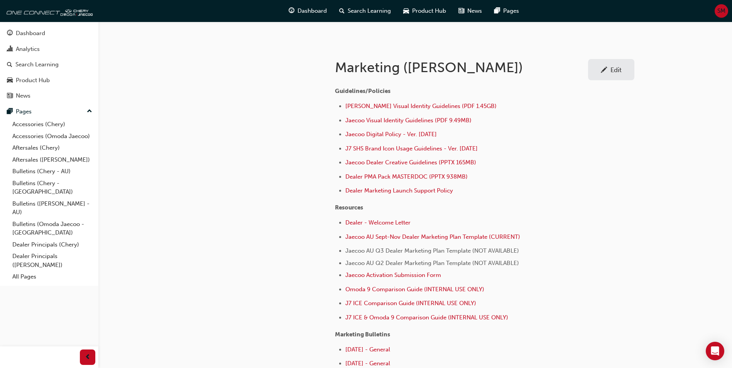
scroll to position [248, 0]
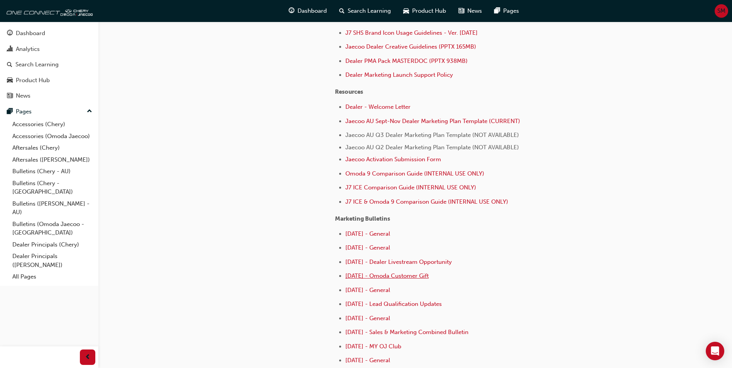
click at [428, 277] on span "[DATE] - Omoda Customer Gift" at bounding box center [387, 276] width 83 height 7
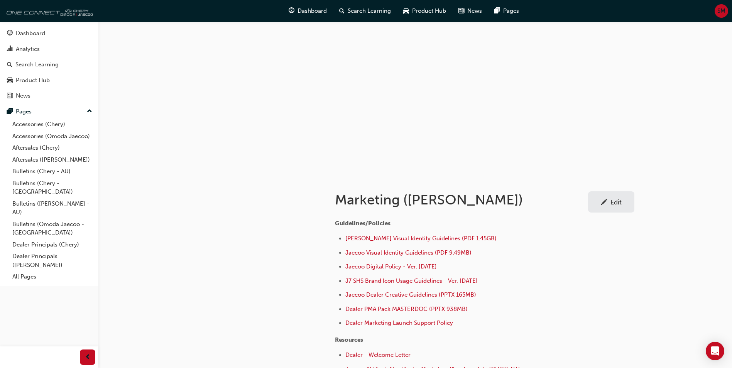
click at [42, 14] on img at bounding box center [48, 10] width 89 height 15
